Goal: Information Seeking & Learning: Understand process/instructions

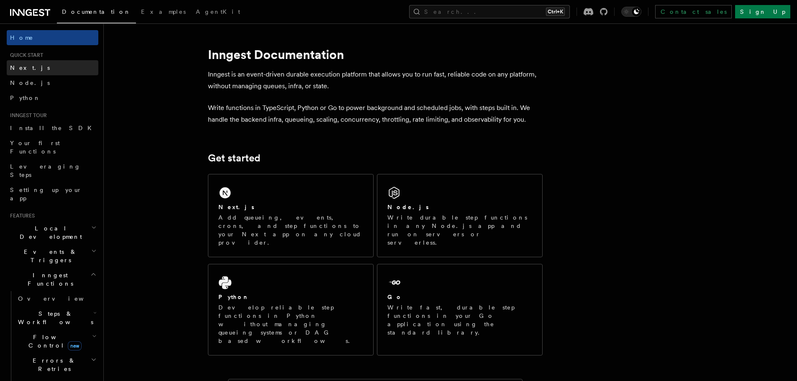
click at [31, 69] on link "Next.js" at bounding box center [53, 67] width 92 height 15
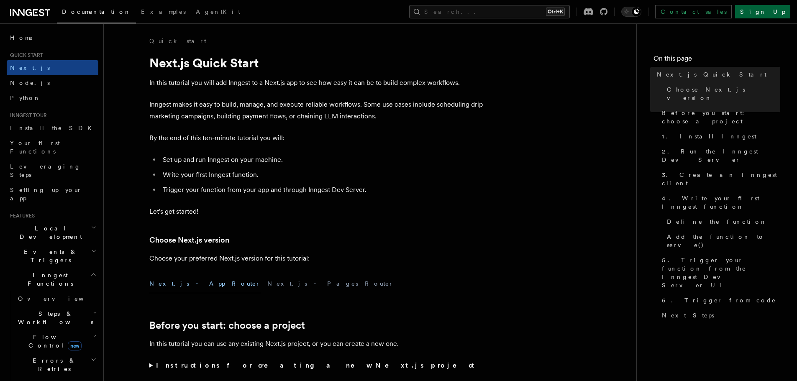
click at [773, 10] on link "Sign Up" at bounding box center [762, 11] width 55 height 13
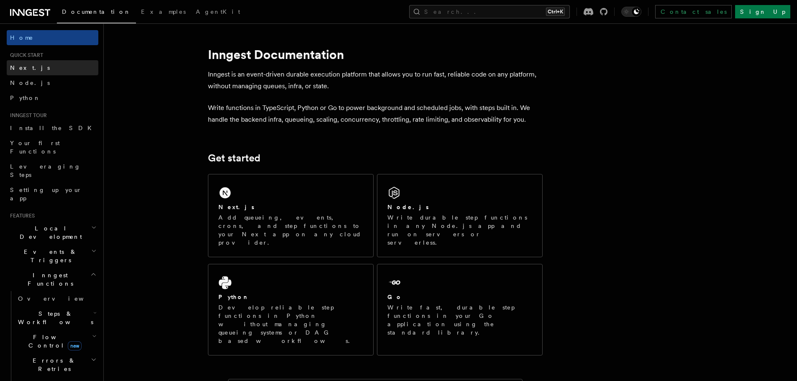
click at [41, 66] on link "Next.js" at bounding box center [53, 67] width 92 height 15
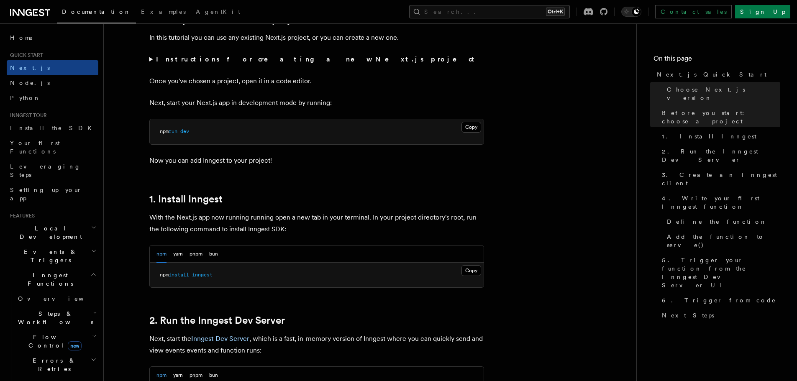
scroll to position [335, 0]
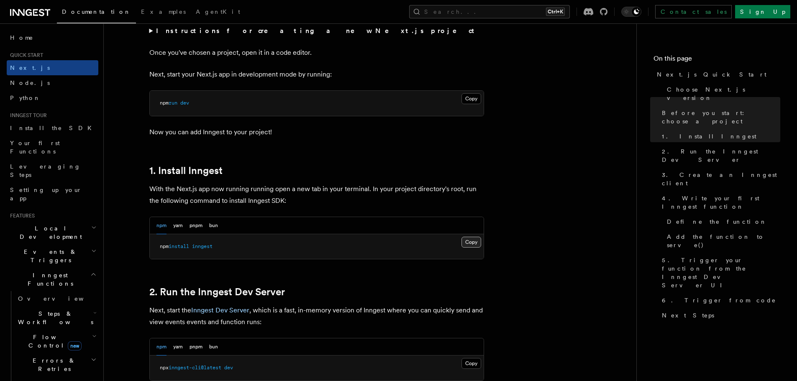
click at [467, 242] on button "Copy Copied" at bounding box center [471, 242] width 20 height 11
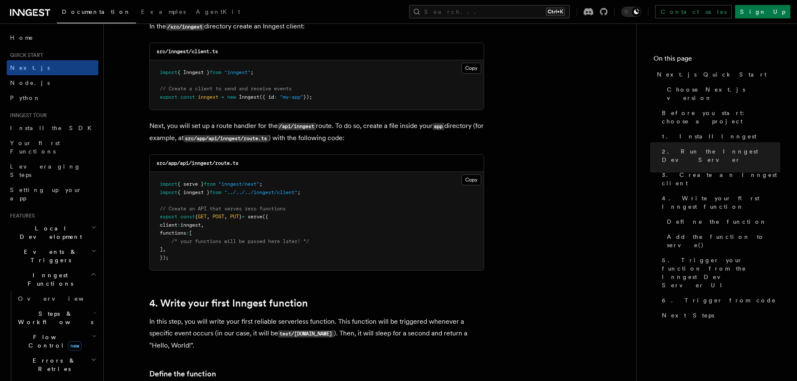
scroll to position [1088, 0]
click at [470, 179] on button "Copy Copied" at bounding box center [471, 179] width 20 height 11
